Goal: Information Seeking & Learning: Learn about a topic

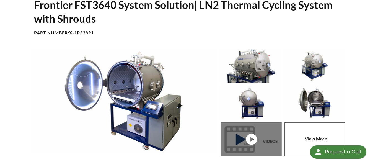
scroll to position [83, 0]
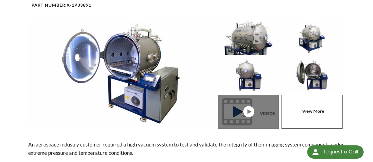
click at [253, 107] on link at bounding box center [249, 112] width 63 height 34
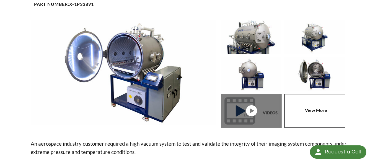
scroll to position [83, 0]
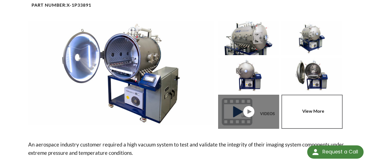
click at [321, 108] on link at bounding box center [313, 112] width 63 height 34
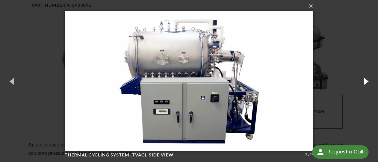
click at [361, 83] on button "button" at bounding box center [365, 81] width 25 height 30
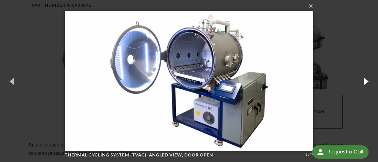
click at [361, 83] on button "button" at bounding box center [365, 81] width 25 height 30
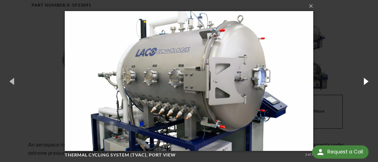
scroll to position [0, 0]
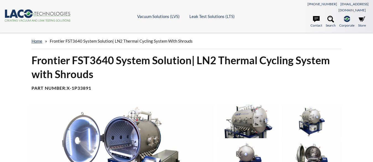
select select "Tiện ích dịch ngôn ngữ"
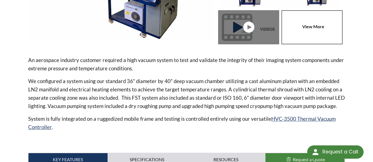
scroll to position [249, 0]
